Goal: Task Accomplishment & Management: Use online tool/utility

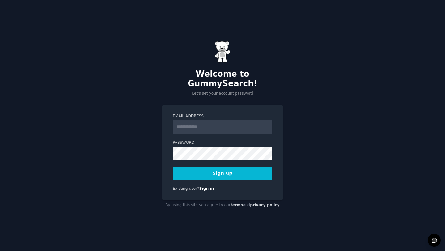
click at [190, 123] on input "Email Address" at bounding box center [222, 127] width 99 height 14
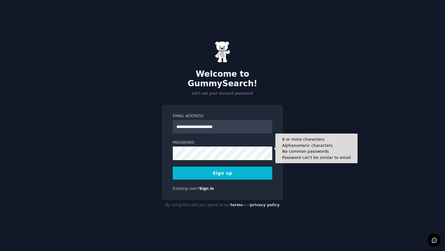
type input "**********"
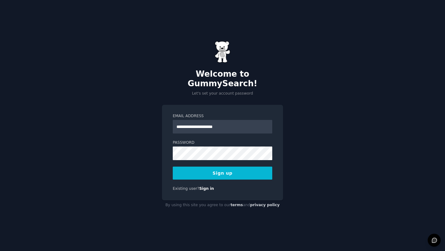
click at [228, 169] on button "Sign up" at bounding box center [222, 172] width 99 height 13
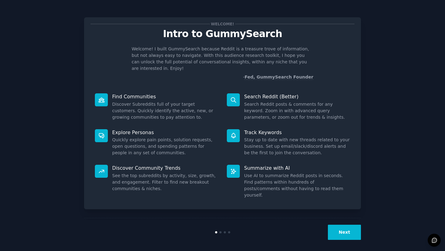
click at [342, 232] on button "Next" at bounding box center [344, 232] width 33 height 15
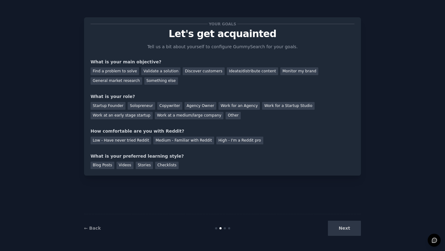
click at [342, 232] on div "Next" at bounding box center [314, 227] width 92 height 15
click at [133, 72] on div "Find a problem to solve" at bounding box center [114, 71] width 48 height 8
click at [195, 72] on div "Discover customers" at bounding box center [204, 71] width 42 height 8
click at [125, 71] on div "Find a problem to solve" at bounding box center [114, 71] width 48 height 8
click at [131, 106] on div "Solopreneur" at bounding box center [141, 106] width 27 height 8
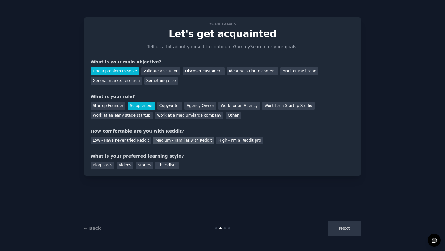
click at [165, 142] on div "Medium - Familiar with Reddit" at bounding box center [183, 140] width 61 height 8
click at [158, 165] on div "Checklists" at bounding box center [166, 166] width 23 height 8
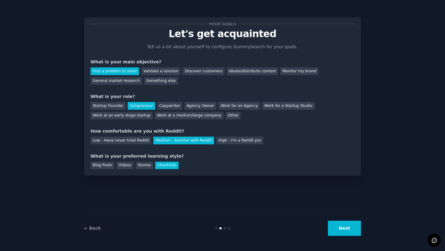
click at [343, 231] on button "Next" at bounding box center [344, 227] width 33 height 15
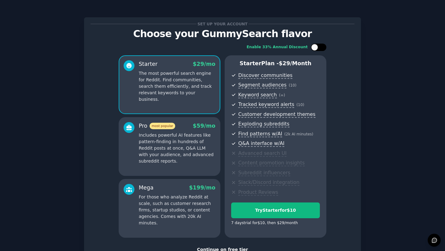
click at [318, 48] on div at bounding box center [318, 47] width 15 height 7
click at [319, 48] on div at bounding box center [322, 47] width 7 height 7
checkbox input "false"
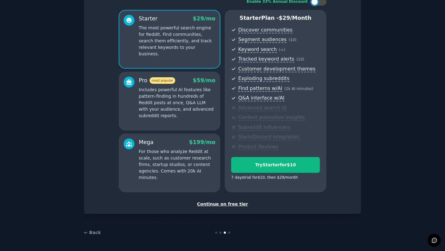
click at [221, 204] on div "Continue on free tier" at bounding box center [222, 204] width 264 height 6
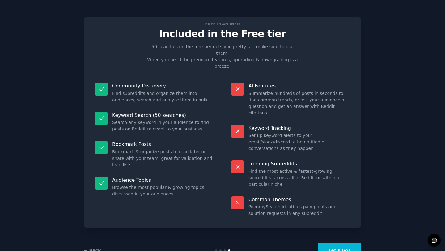
click at [326, 243] on button "Let's Go!" at bounding box center [338, 250] width 43 height 15
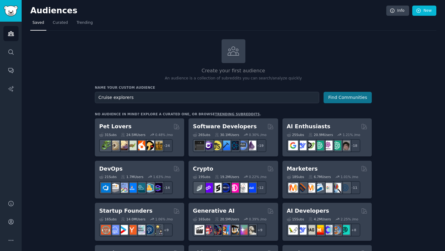
type input "Cruise explorers"
click at [335, 101] on button "Find Communities" at bounding box center [347, 97] width 48 height 11
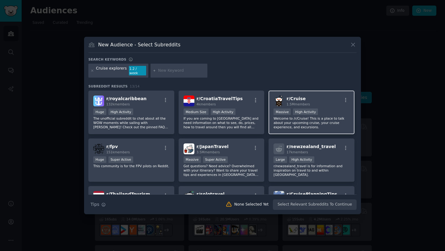
click at [328, 111] on div ">= 80th percentile for submissions / day Massive High Activity" at bounding box center [311, 112] width 76 height 8
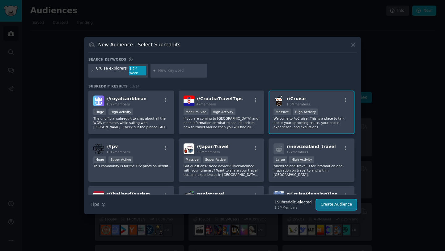
click at [331, 200] on button "Create Audience" at bounding box center [336, 204] width 41 height 10
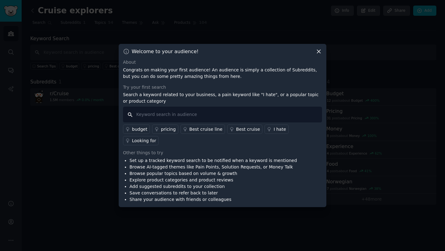
click at [263, 114] on input "text" at bounding box center [222, 115] width 199 height 16
type input "i hate"
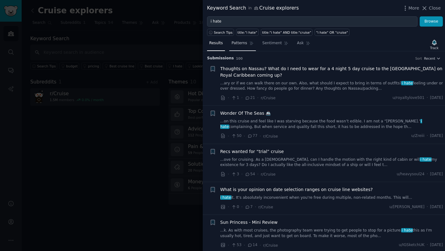
click at [244, 46] on link "Patterns" at bounding box center [242, 44] width 26 height 13
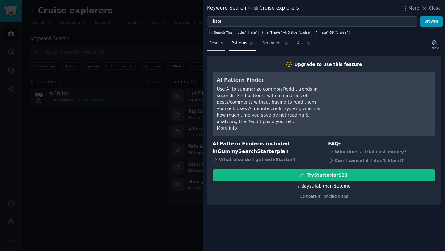
click at [213, 46] on span "Results" at bounding box center [216, 43] width 14 height 6
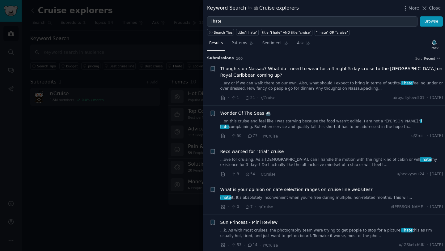
click at [439, 5] on div "More Close" at bounding box center [421, 8] width 39 height 8
click at [432, 6] on span "Close" at bounding box center [435, 8] width 12 height 6
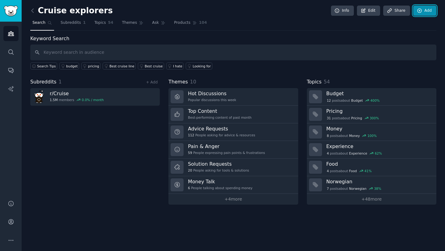
click at [422, 10] on link "Add" at bounding box center [424, 11] width 23 height 10
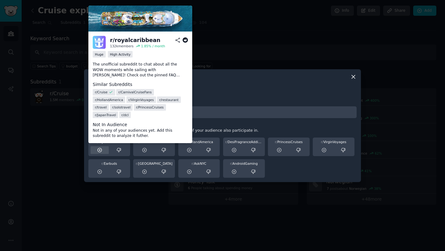
click at [100, 150] on icon at bounding box center [100, 150] width 6 height 6
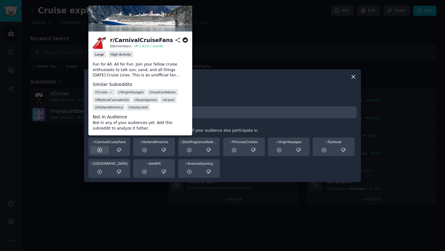
click at [99, 150] on icon at bounding box center [100, 150] width 4 height 4
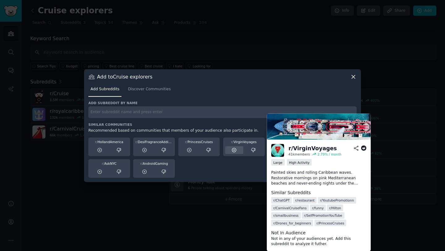
click at [234, 150] on icon at bounding box center [234, 150] width 4 height 4
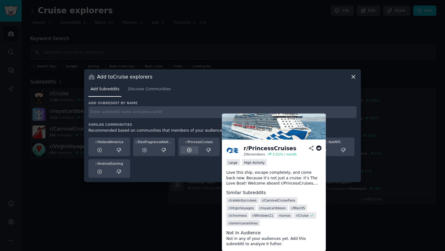
click at [190, 149] on icon at bounding box center [190, 150] width 6 height 6
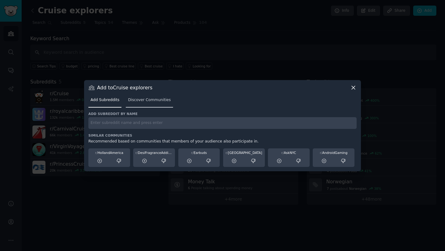
click at [157, 99] on span "Discover Communities" at bounding box center [149, 100] width 43 height 6
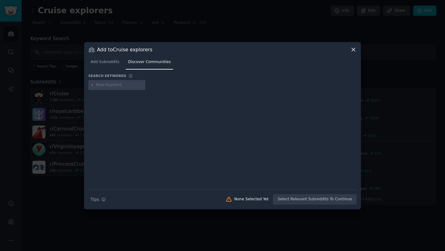
click at [353, 50] on icon at bounding box center [353, 49] width 6 height 6
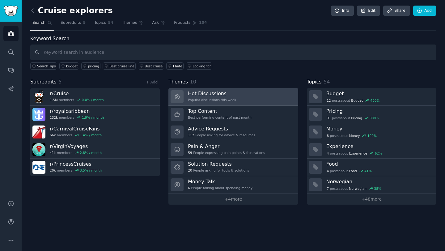
click at [243, 94] on link "Hot Discussions Popular discussions this week" at bounding box center [232, 97] width 129 height 18
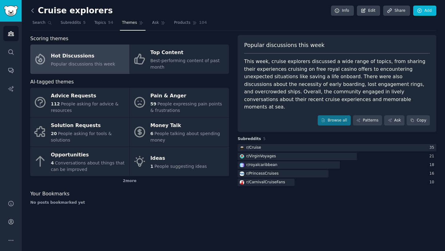
click at [34, 11] on icon at bounding box center [32, 10] width 6 height 6
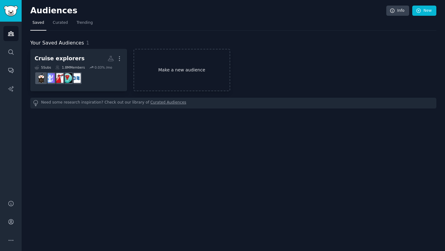
click at [165, 70] on link "Make a new audience" at bounding box center [181, 70] width 97 height 42
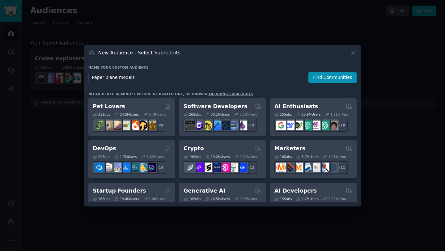
click at [103, 79] on input "Paper plane models" at bounding box center [196, 77] width 216 height 11
click at [162, 78] on input "Paper plane models" at bounding box center [196, 77] width 216 height 11
type input "Paper plane modellers"
click at [315, 79] on button "Find Communities" at bounding box center [332, 77] width 48 height 11
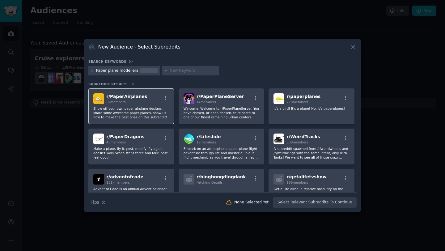
click at [139, 95] on span "r/ PaperAirplanes" at bounding box center [126, 96] width 41 height 5
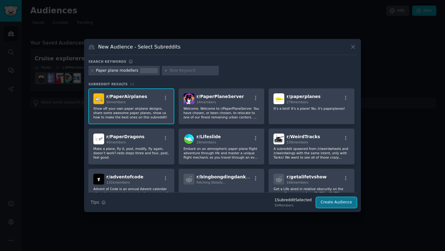
click at [332, 203] on button "Create Audience" at bounding box center [336, 202] width 41 height 10
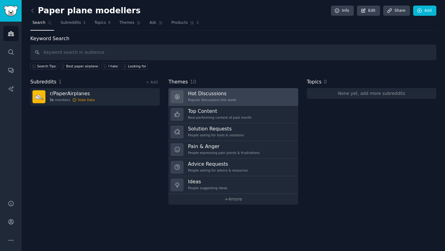
click at [201, 96] on h3 "Hot Discussions" at bounding box center [212, 93] width 48 height 6
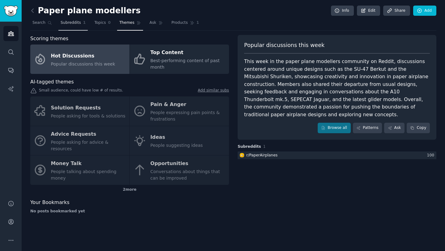
click at [73, 26] on link "Subreddits 1" at bounding box center [72, 24] width 29 height 13
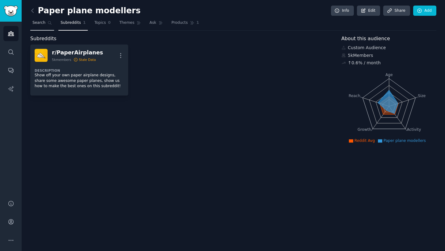
click at [41, 26] on link "Search" at bounding box center [42, 24] width 24 height 13
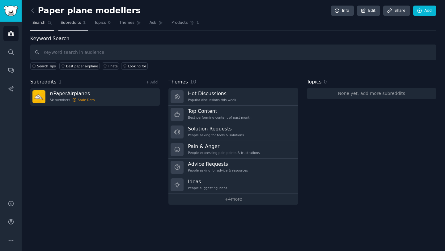
click at [71, 26] on link "Subreddits 1" at bounding box center [72, 24] width 29 height 13
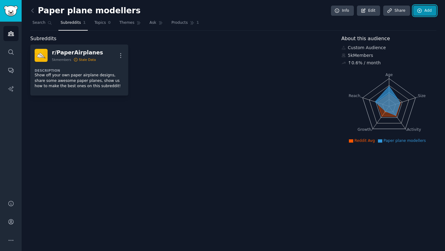
click at [422, 13] on link "Add" at bounding box center [424, 11] width 23 height 10
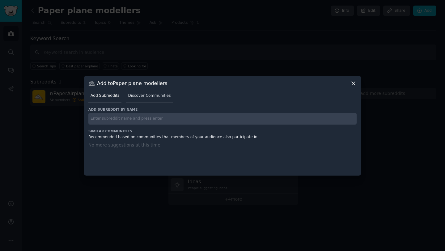
click at [141, 97] on span "Discover Communities" at bounding box center [149, 96] width 43 height 6
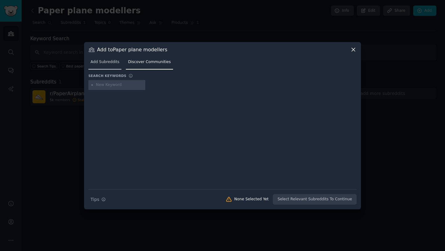
click at [113, 65] on link "Add Subreddits" at bounding box center [104, 63] width 33 height 13
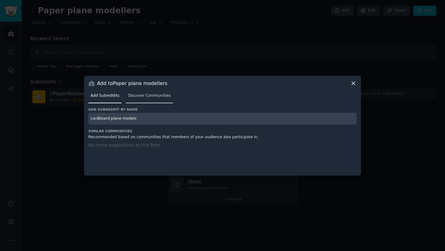
type input "cardboard plane models"
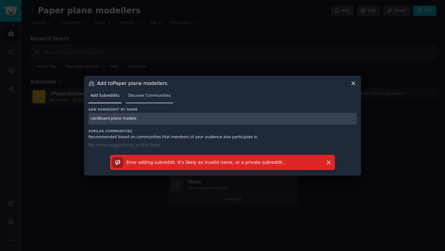
click at [138, 97] on span "Discover Communities" at bounding box center [149, 96] width 43 height 6
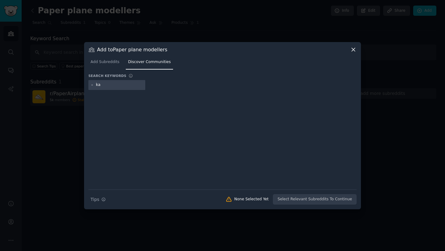
type input "k"
type input "cardboard plane models"
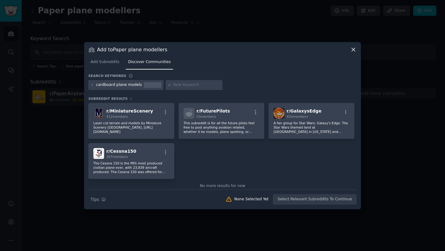
click at [353, 48] on icon at bounding box center [353, 49] width 6 height 6
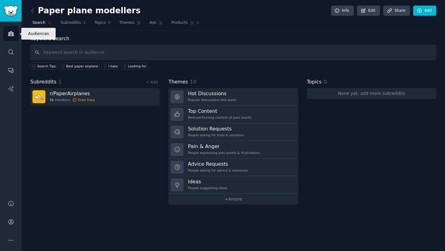
click at [10, 36] on icon "Sidebar" at bounding box center [11, 33] width 6 height 6
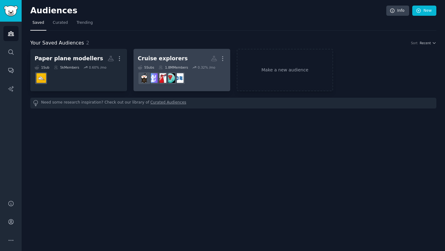
click at [187, 57] on h2 "Cruise explorers More" at bounding box center [182, 58] width 88 height 11
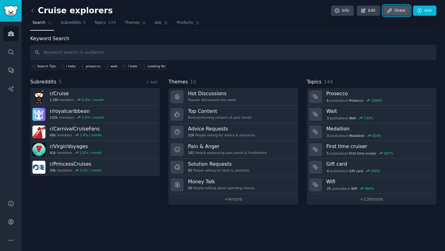
click at [393, 10] on link "Share" at bounding box center [396, 11] width 27 height 10
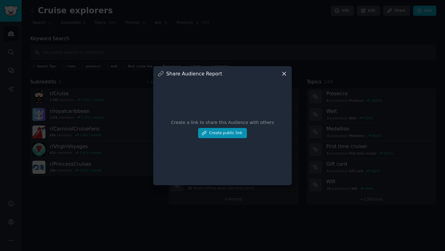
click at [284, 74] on icon at bounding box center [284, 73] width 6 height 6
